Goal: Task Accomplishment & Management: Manage account settings

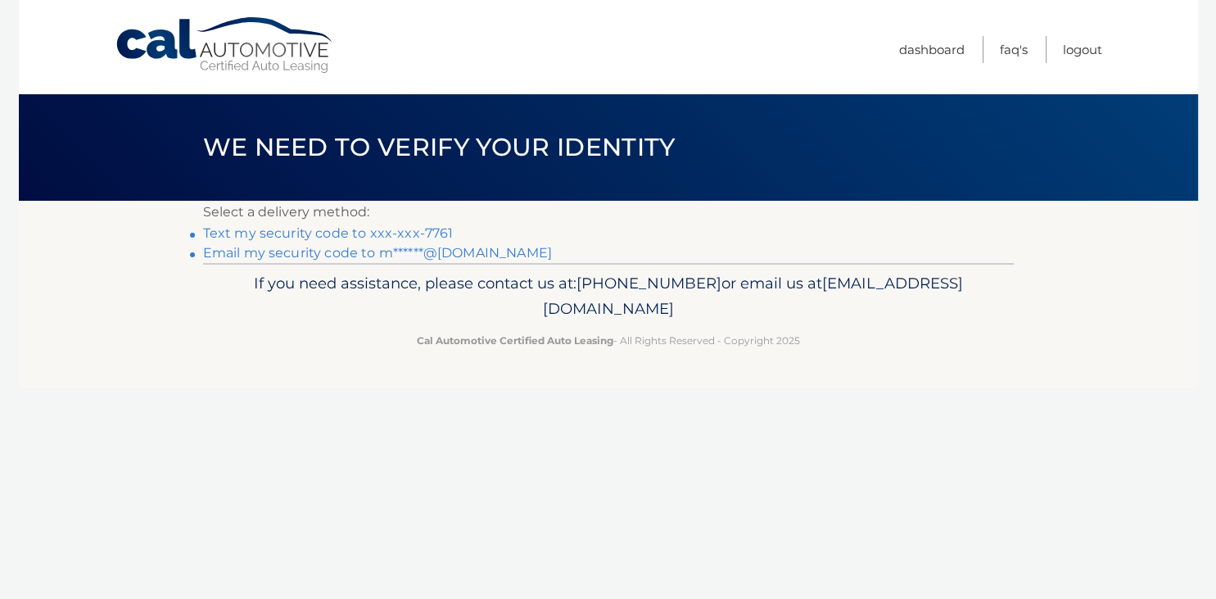
click at [375, 234] on link "Text my security code to xxx-xxx-7761" at bounding box center [328, 233] width 251 height 16
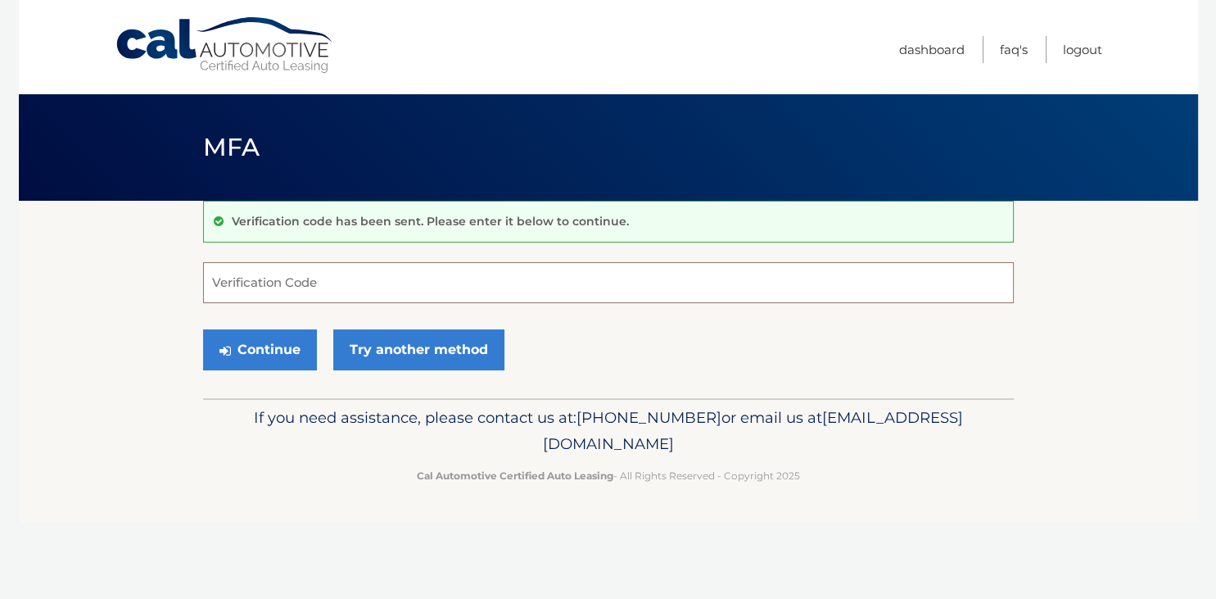
click at [369, 276] on input "Verification Code" at bounding box center [608, 282] width 811 height 41
type input "308971"
click at [282, 351] on button "Continue" at bounding box center [260, 349] width 114 height 41
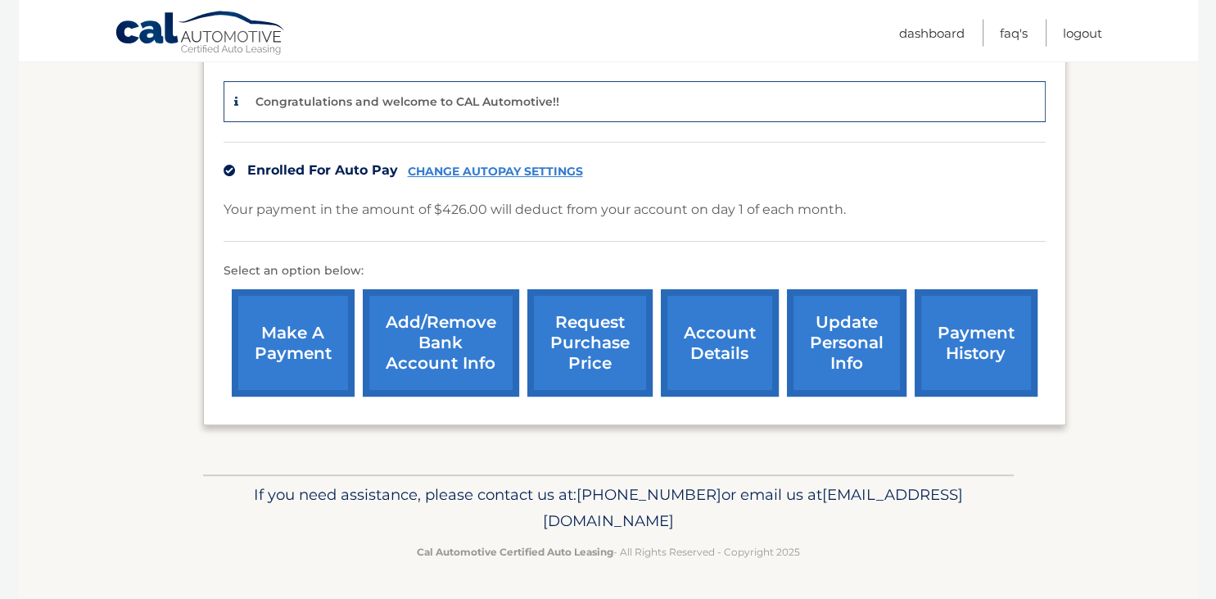
scroll to position [432, 0]
click at [673, 332] on link "account details" at bounding box center [720, 342] width 118 height 107
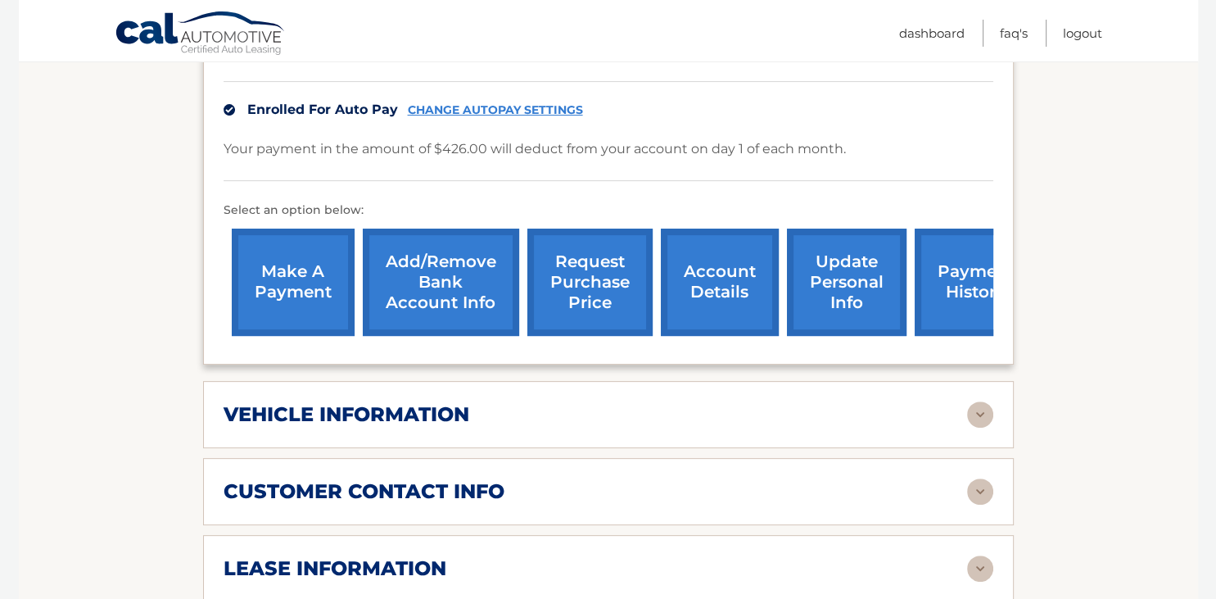
scroll to position [519, 0]
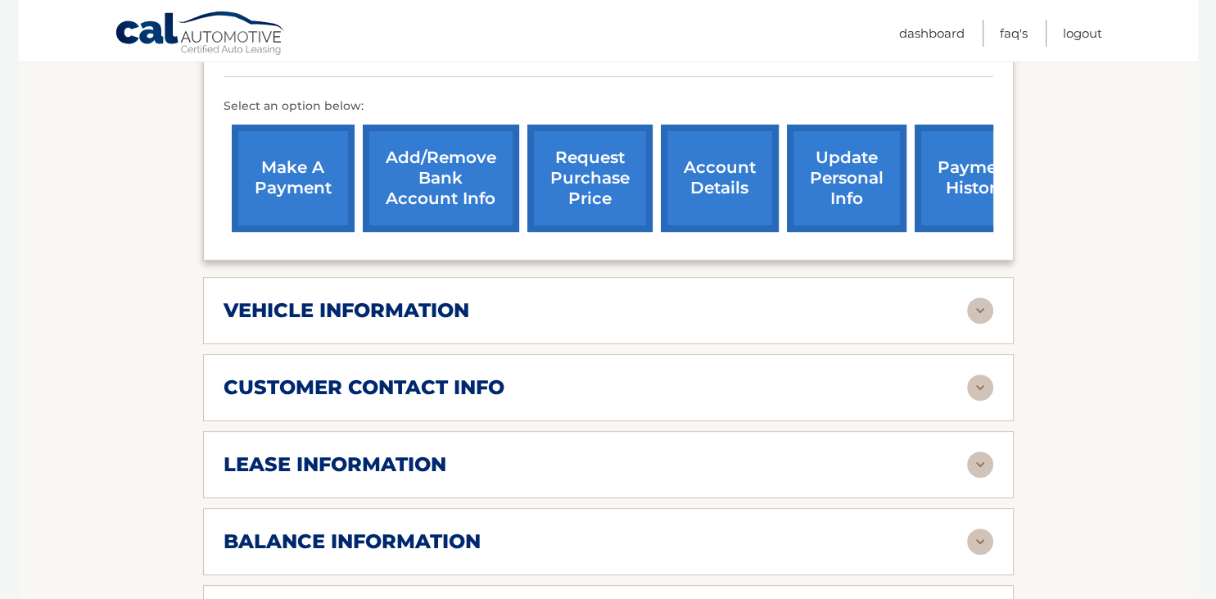
click at [981, 324] on img at bounding box center [980, 310] width 26 height 26
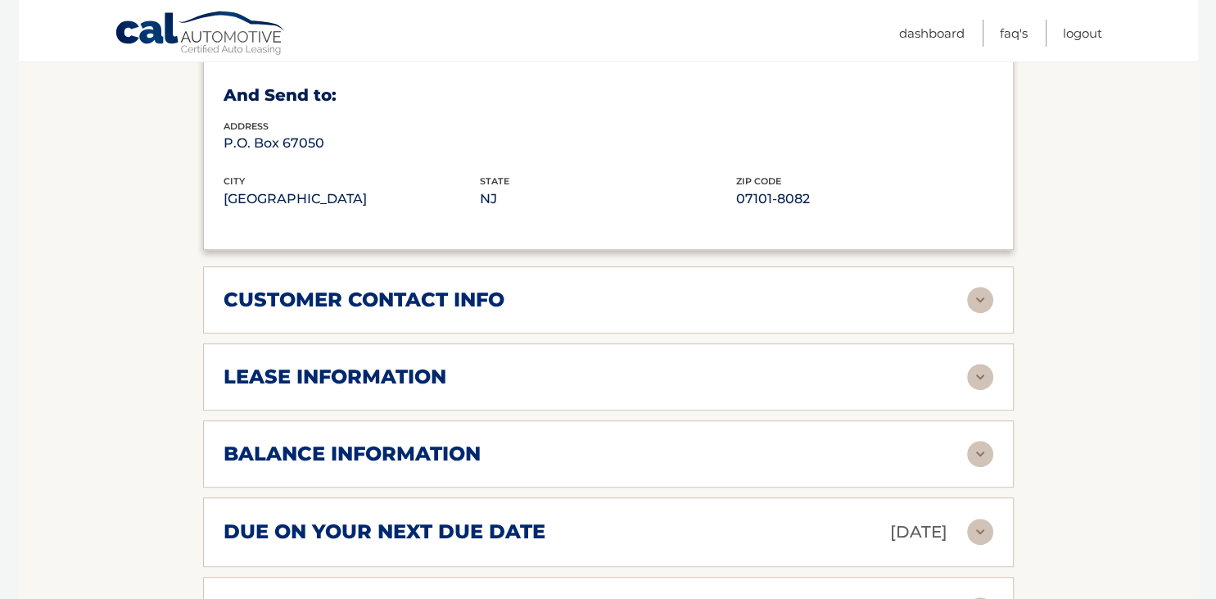
scroll to position [1038, 0]
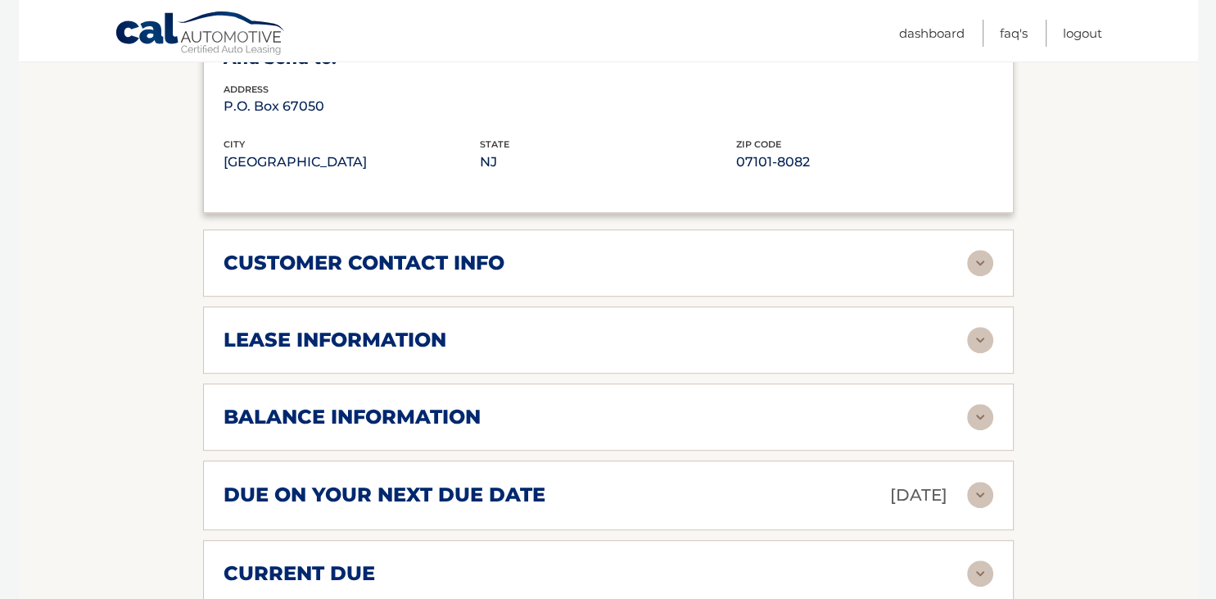
click at [967, 275] on div "customer contact info" at bounding box center [596, 263] width 744 height 25
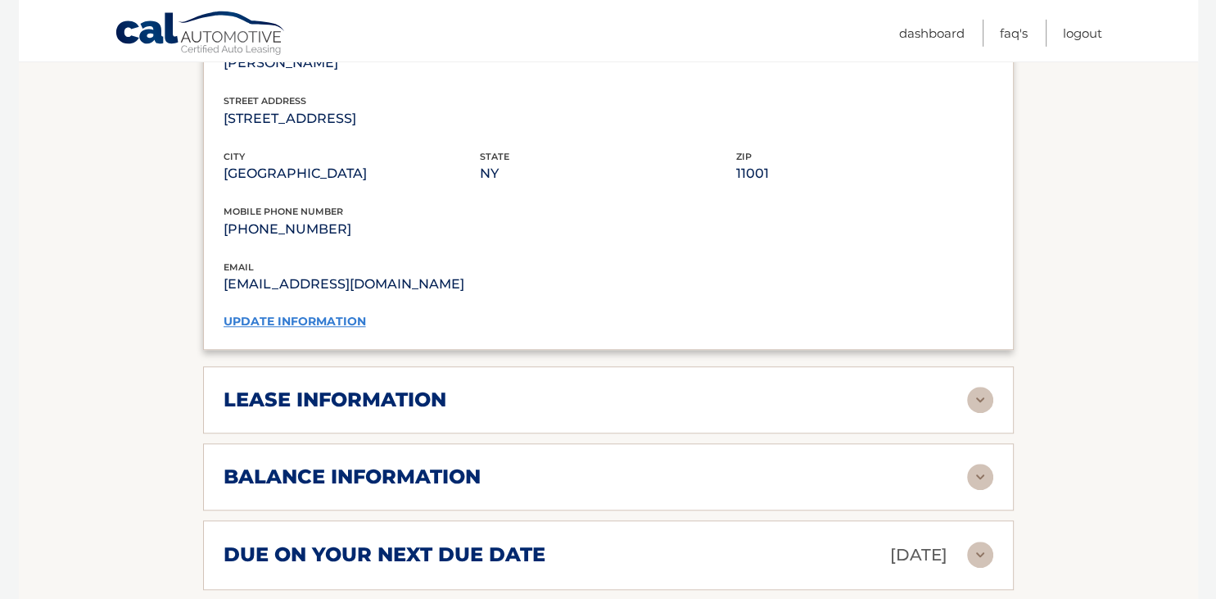
scroll to position [1384, 0]
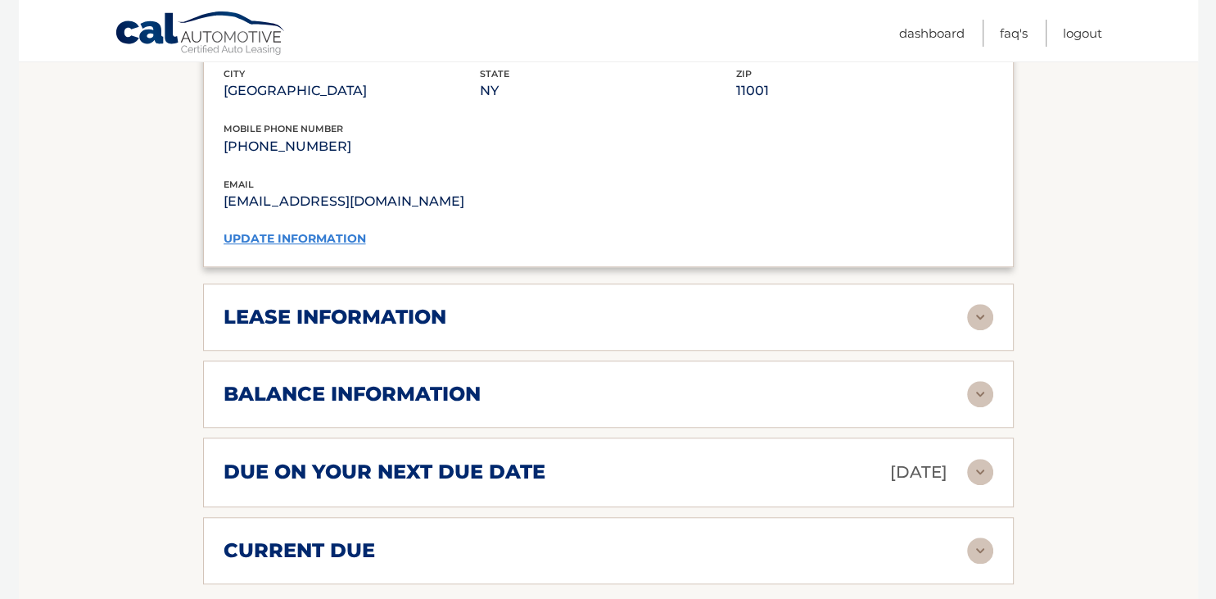
click at [967, 329] on div "lease information" at bounding box center [596, 317] width 744 height 25
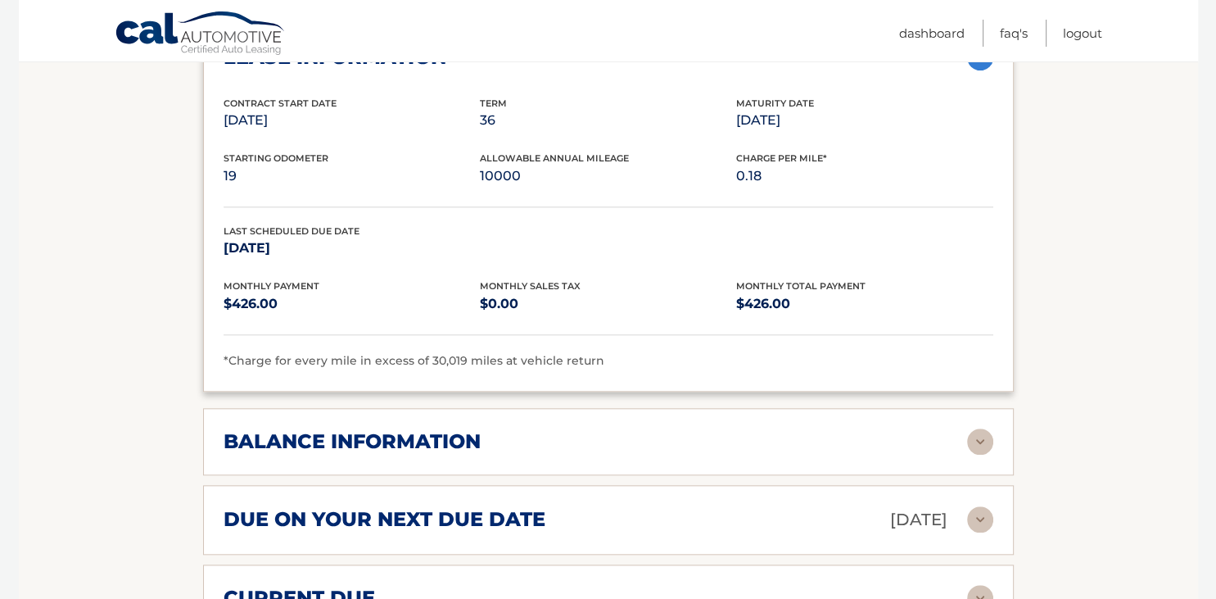
scroll to position [1730, 0]
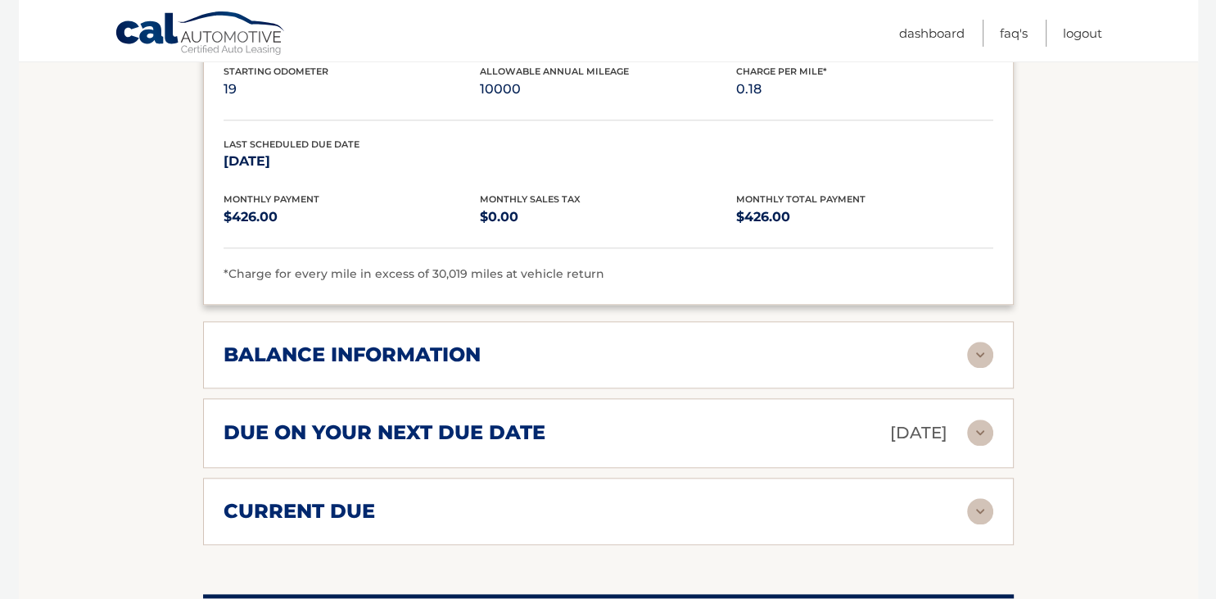
click at [972, 368] on img at bounding box center [980, 355] width 26 height 26
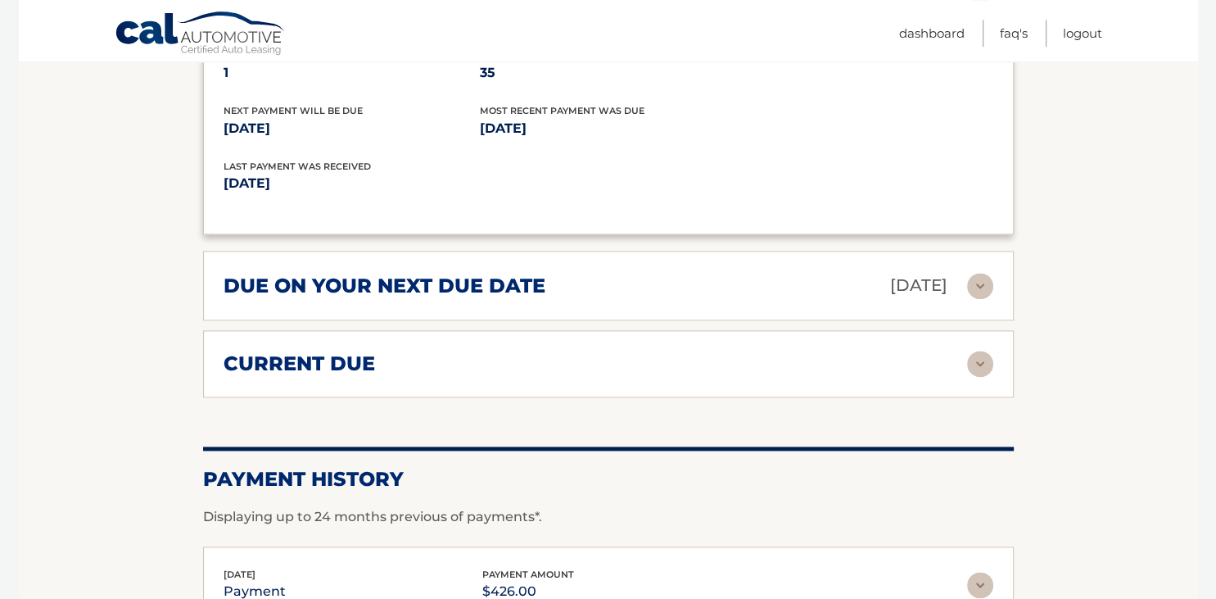
scroll to position [2076, 0]
click at [972, 298] on img at bounding box center [980, 285] width 26 height 26
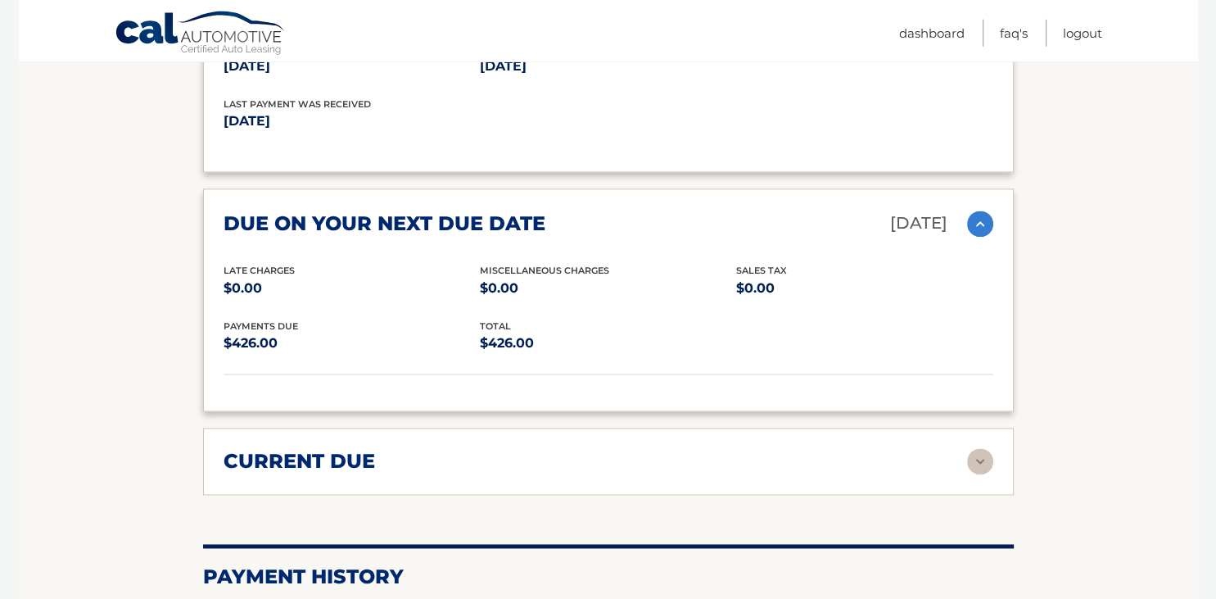
scroll to position [2249, 0]
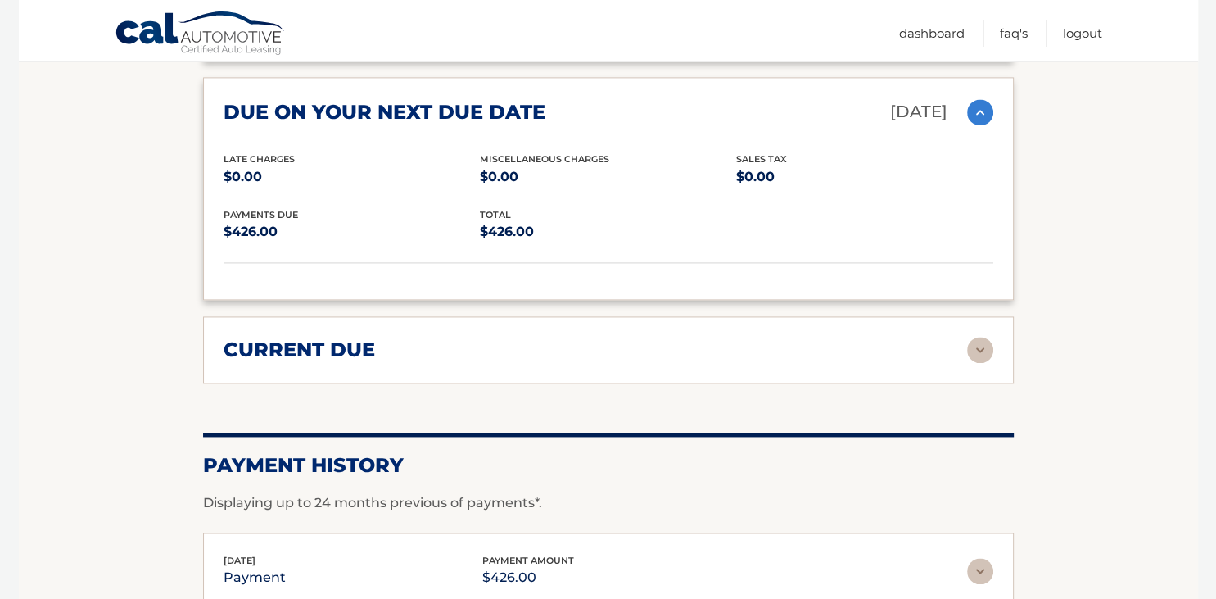
click at [970, 363] on img at bounding box center [980, 350] width 26 height 26
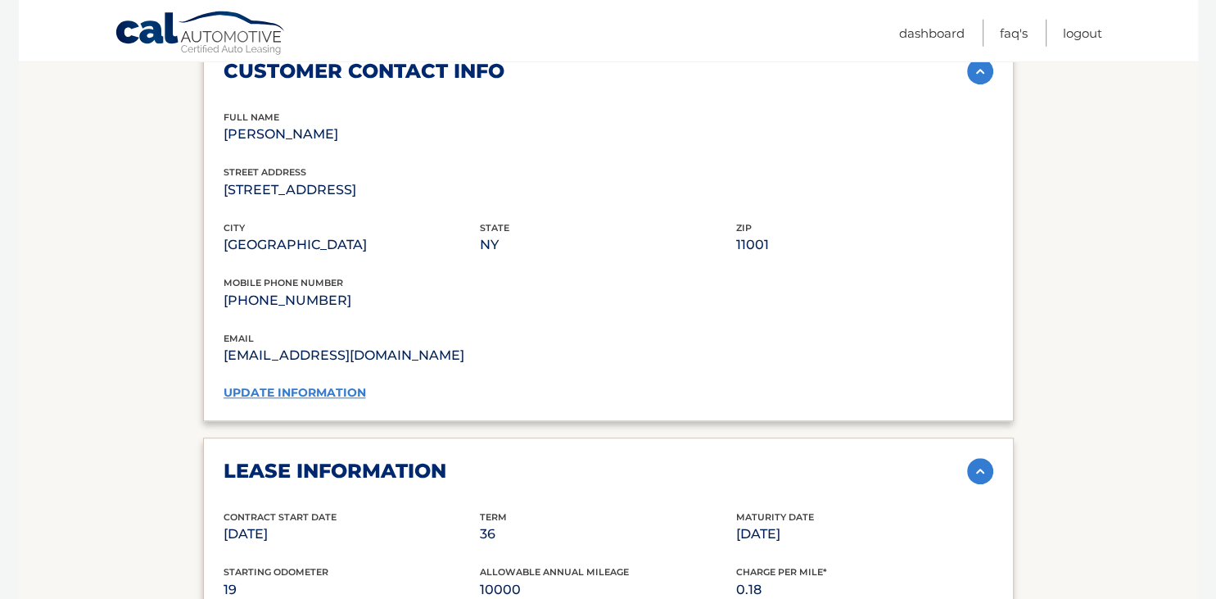
scroll to position [1144, 0]
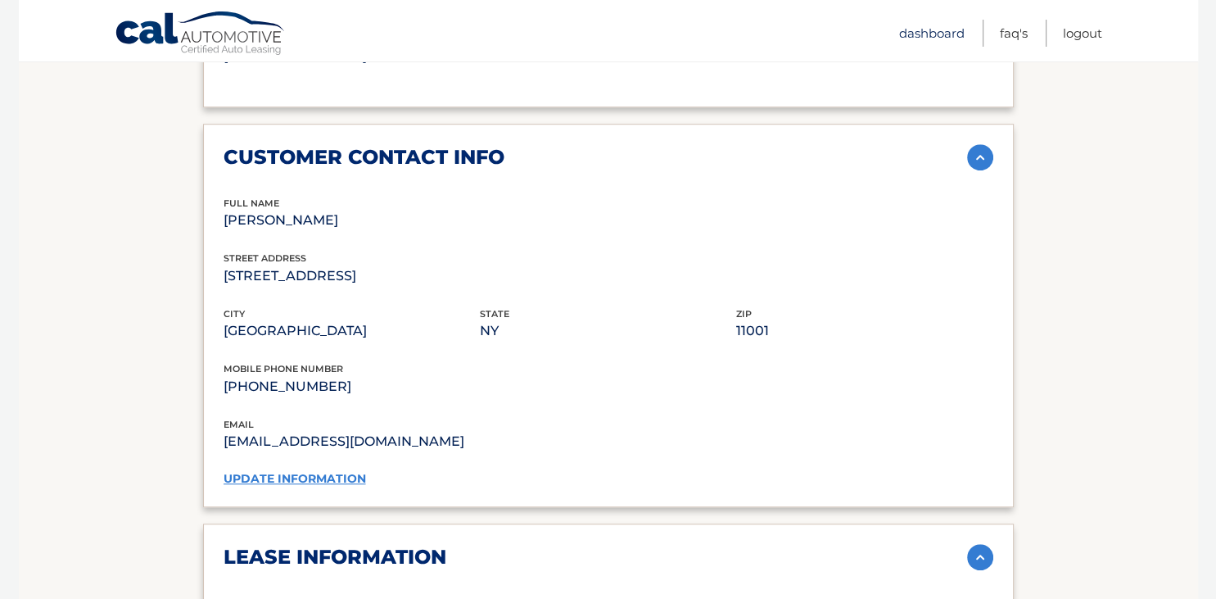
click at [938, 34] on link "Dashboard" at bounding box center [932, 33] width 66 height 27
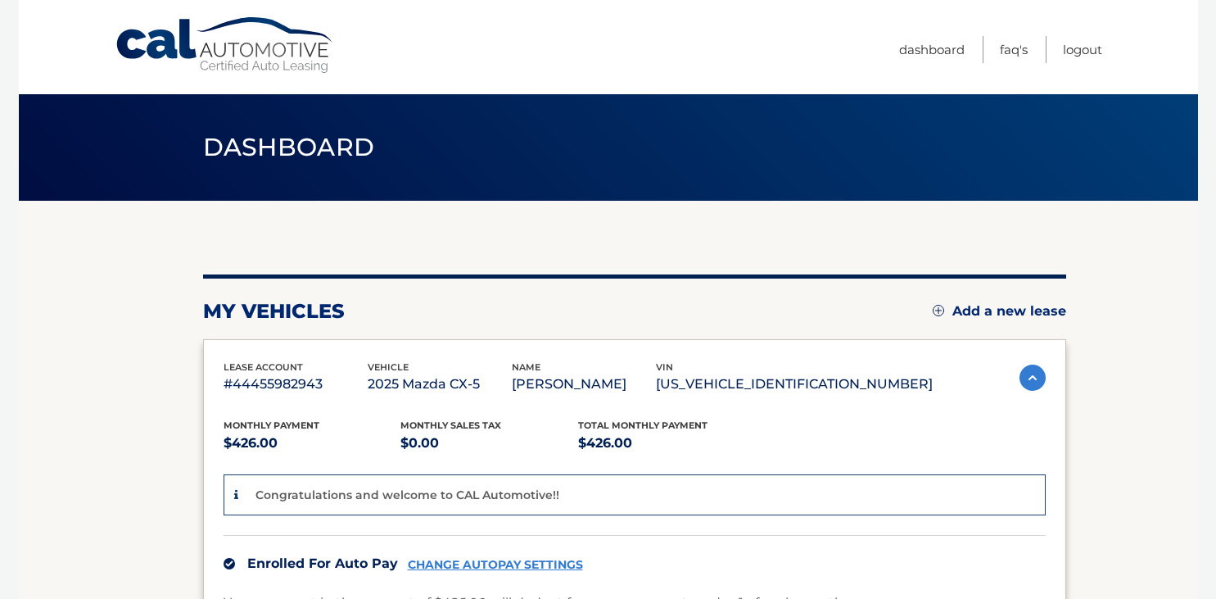
click at [938, 29] on ul "Dashboard FAQ's Logout" at bounding box center [1000, 47] width 203 height 94
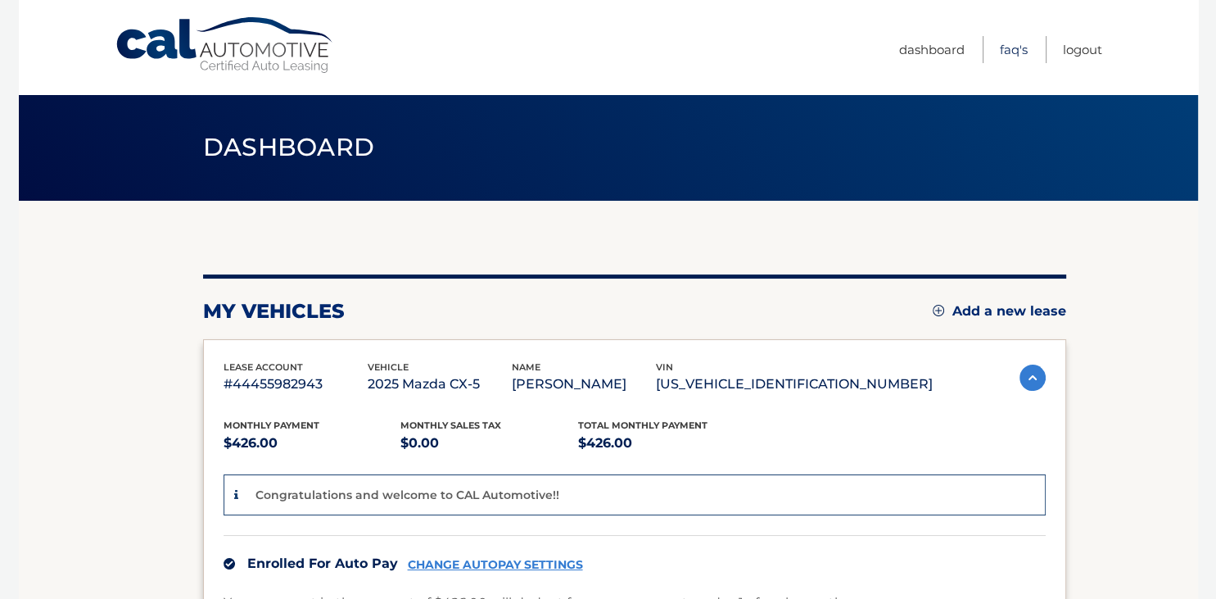
click at [1017, 54] on link "FAQ's" at bounding box center [1014, 49] width 28 height 27
